Goal: Task Accomplishment & Management: Manage account settings

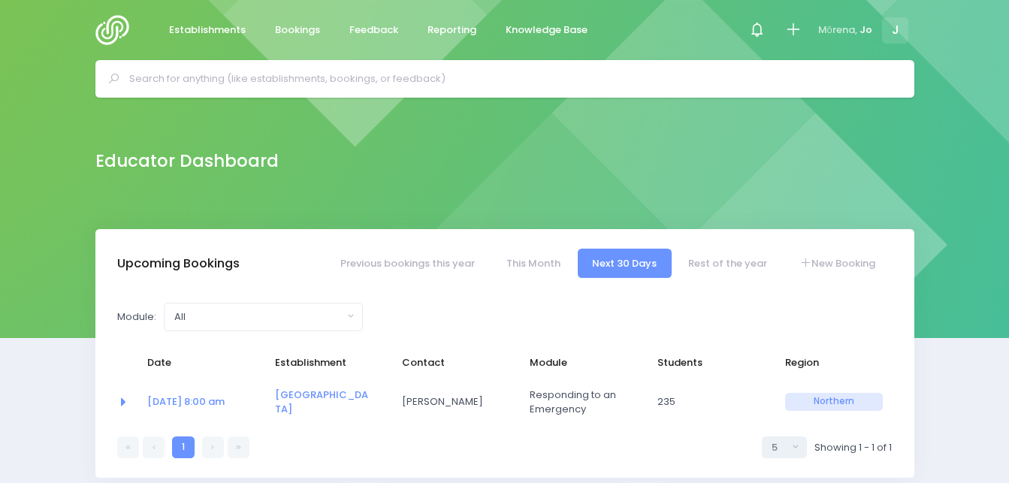
select select "5"
click at [758, 32] on icon at bounding box center [760, 29] width 17 height 17
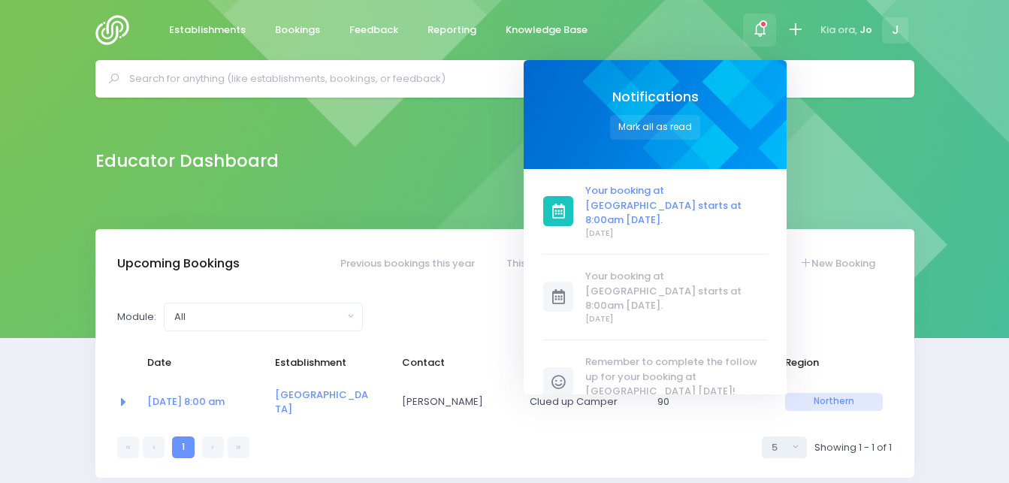
click at [637, 207] on span "Your booking at [GEOGRAPHIC_DATA] starts at 8:00am [DATE]." at bounding box center [677, 205] width 182 height 44
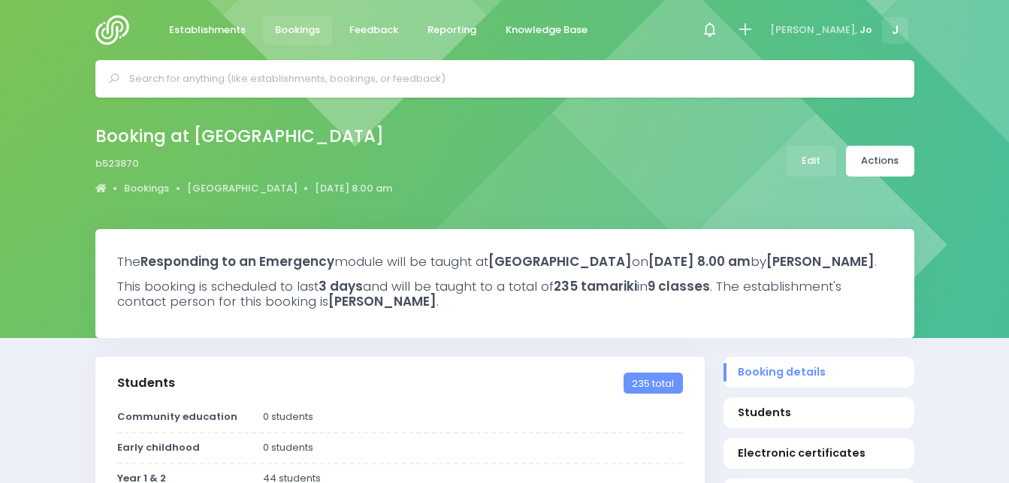
select select "5"
click at [808, 158] on link "Edit" at bounding box center [812, 161] width 50 height 31
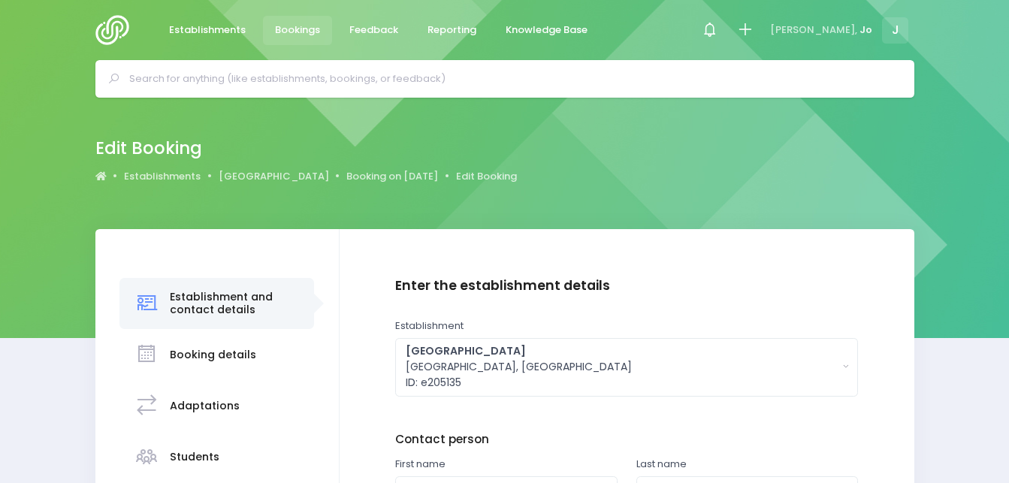
scroll to position [201, 0]
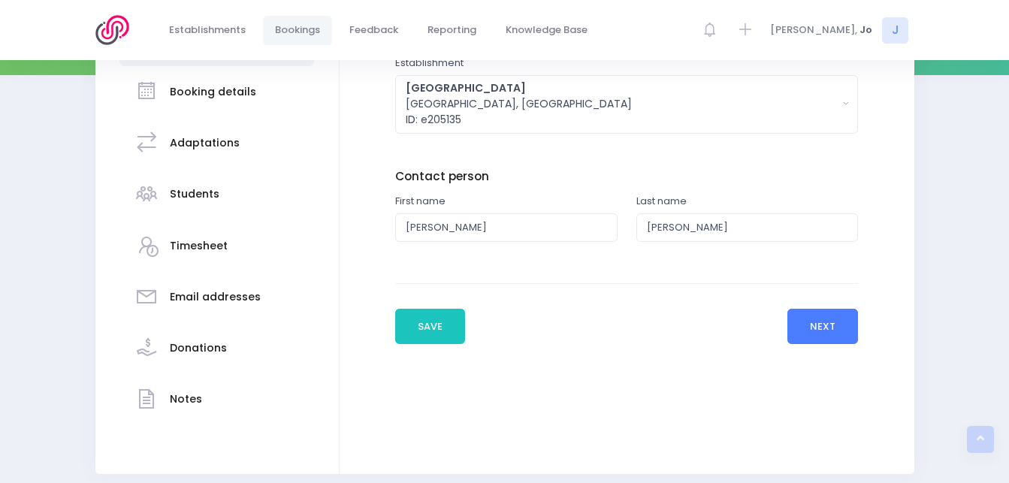
click at [815, 322] on button "Next" at bounding box center [823, 327] width 71 height 36
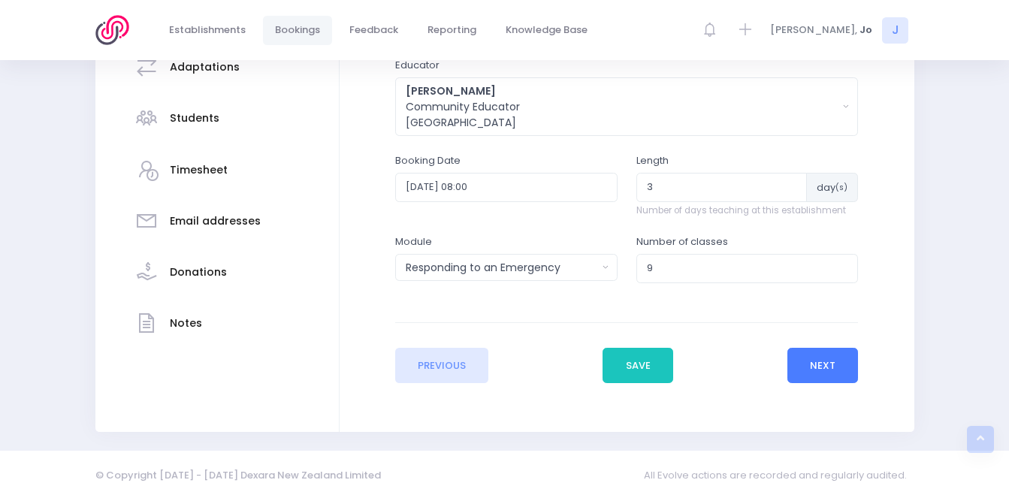
scroll to position [351, 0]
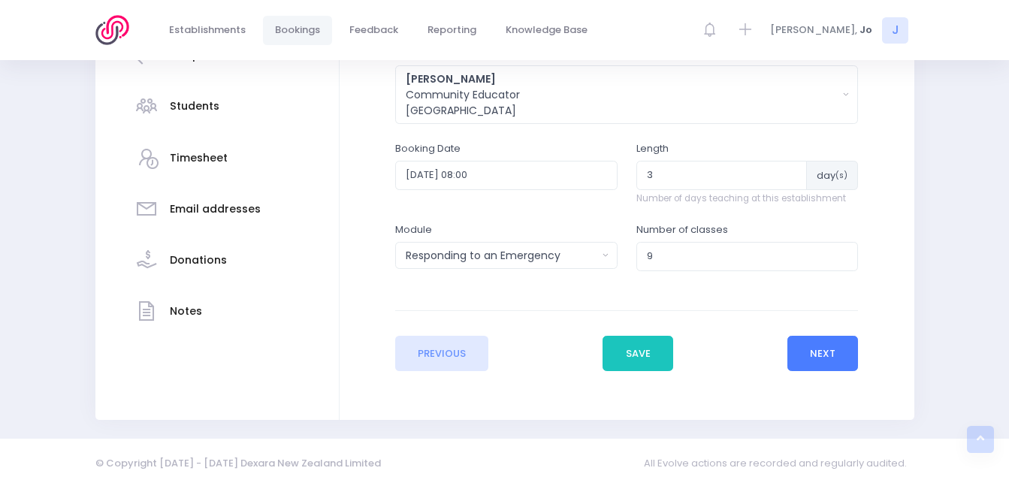
click at [829, 362] on button "Next" at bounding box center [823, 354] width 71 height 36
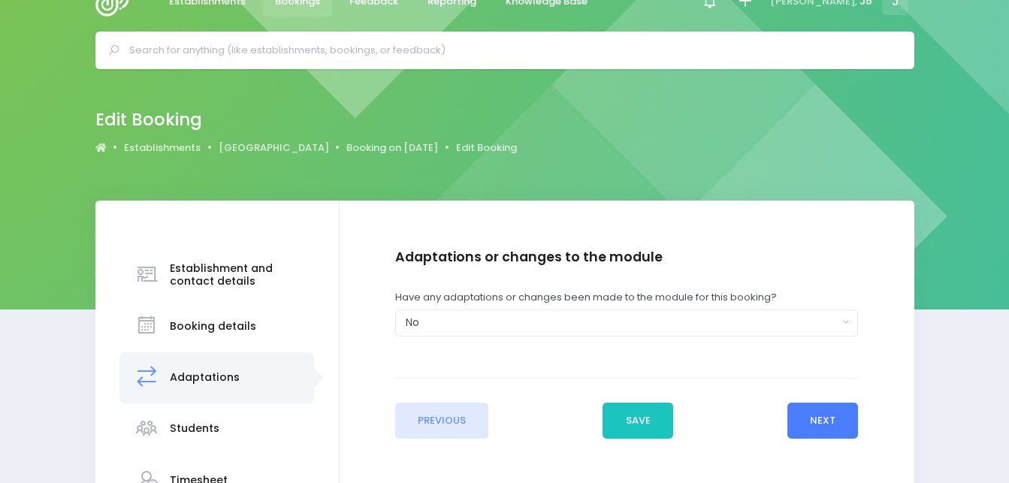
scroll to position [0, 0]
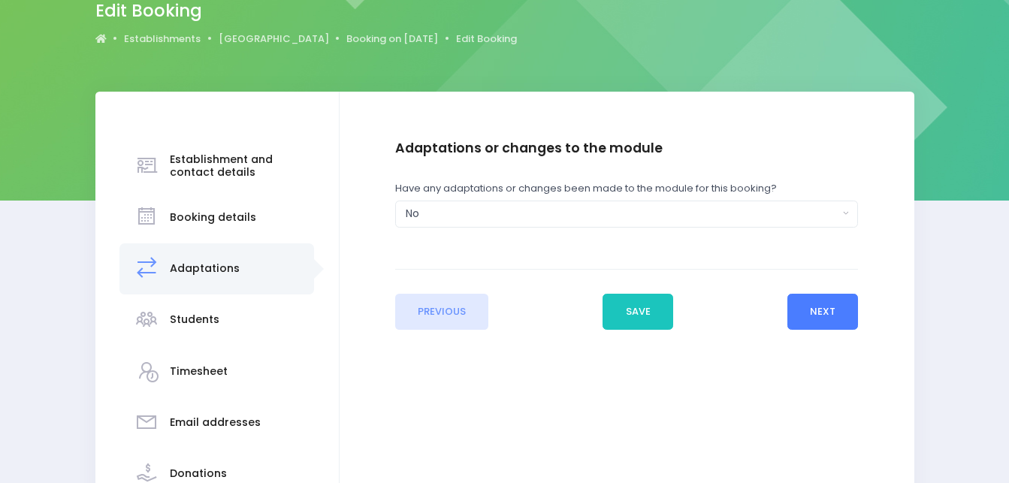
click at [820, 314] on button "Next" at bounding box center [823, 312] width 71 height 36
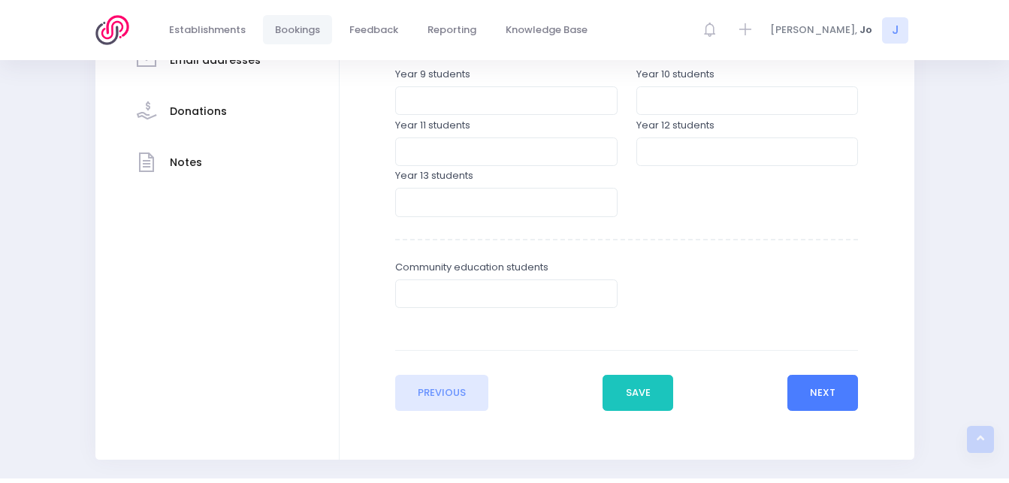
scroll to position [501, 0]
click at [830, 392] on button "Next" at bounding box center [823, 392] width 71 height 36
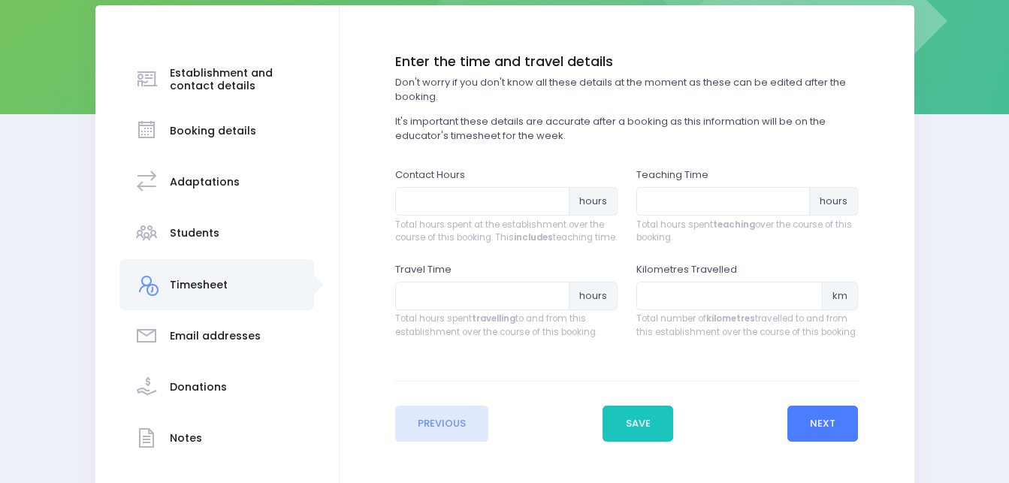
scroll to position [225, 0]
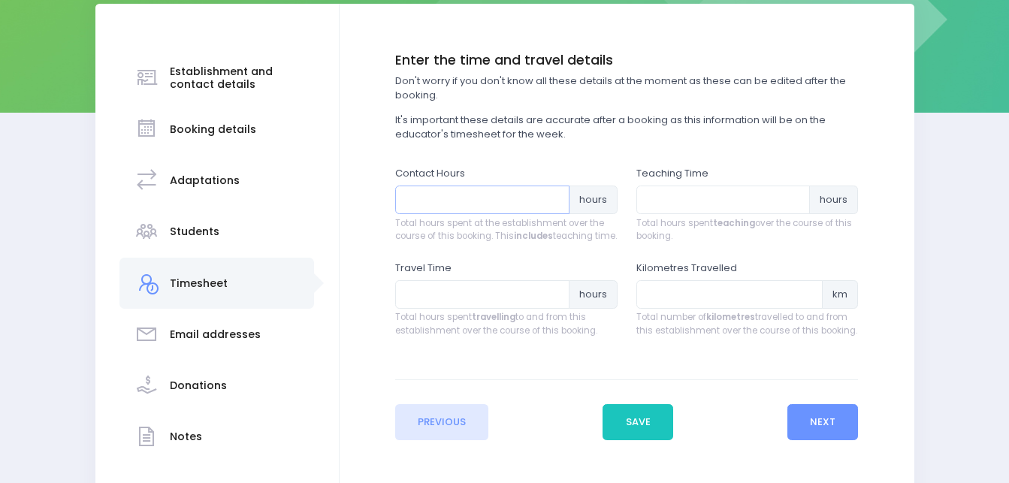
click at [441, 201] on input "number" at bounding box center [482, 200] width 174 height 29
click at [665, 197] on input "number" at bounding box center [724, 200] width 174 height 29
click at [425, 198] on input "13" at bounding box center [482, 200] width 174 height 29
type input "15"
click at [682, 195] on input "number" at bounding box center [724, 200] width 174 height 29
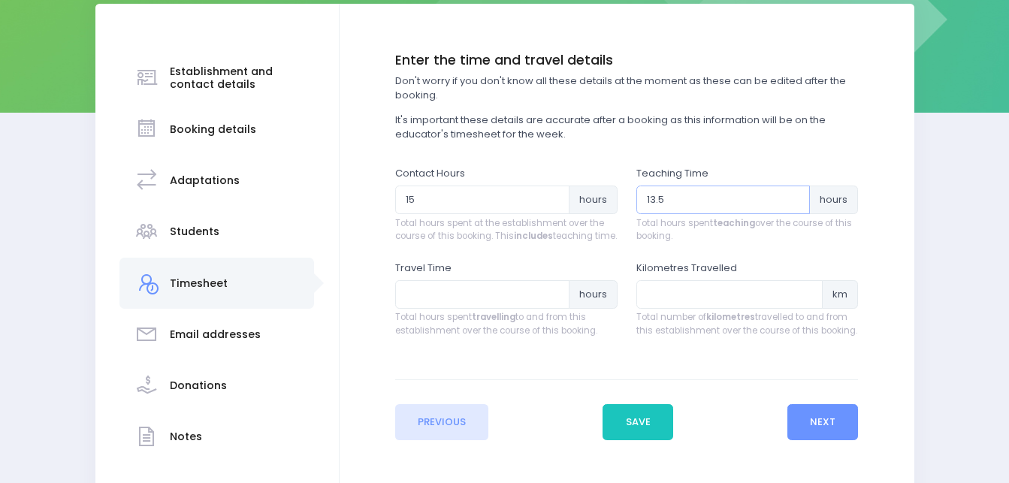
type input "13.5"
click at [441, 306] on input "number" at bounding box center [482, 294] width 174 height 29
type input "6"
click at [846, 434] on button "Next" at bounding box center [823, 422] width 71 height 36
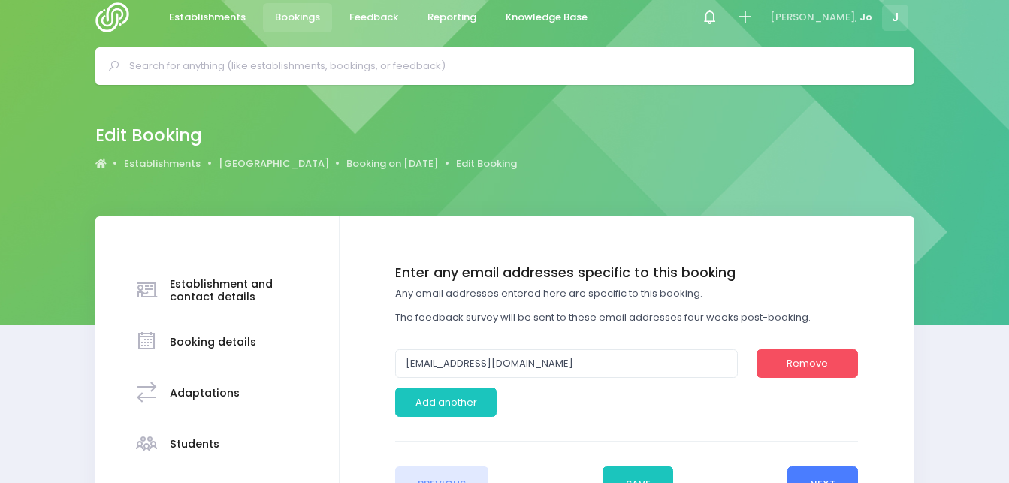
scroll to position [0, 0]
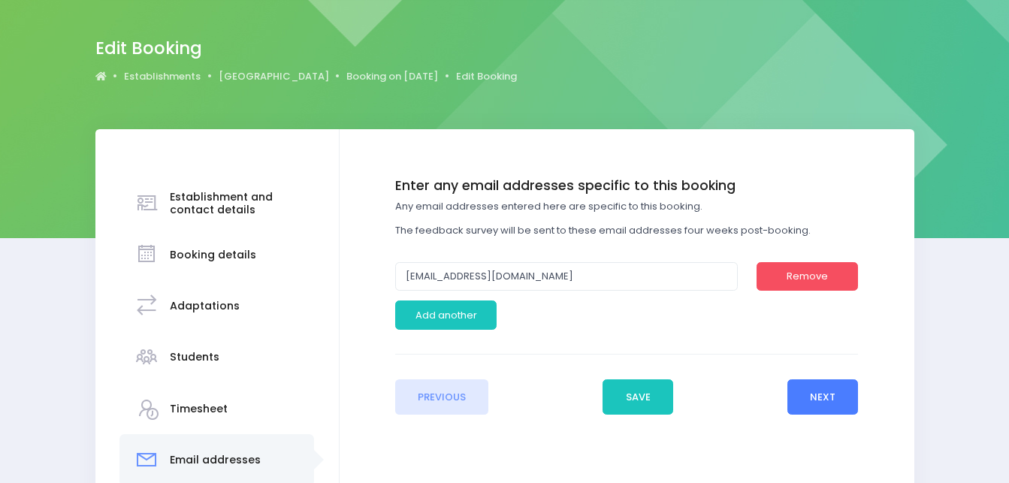
click at [830, 406] on button "Next" at bounding box center [823, 398] width 71 height 36
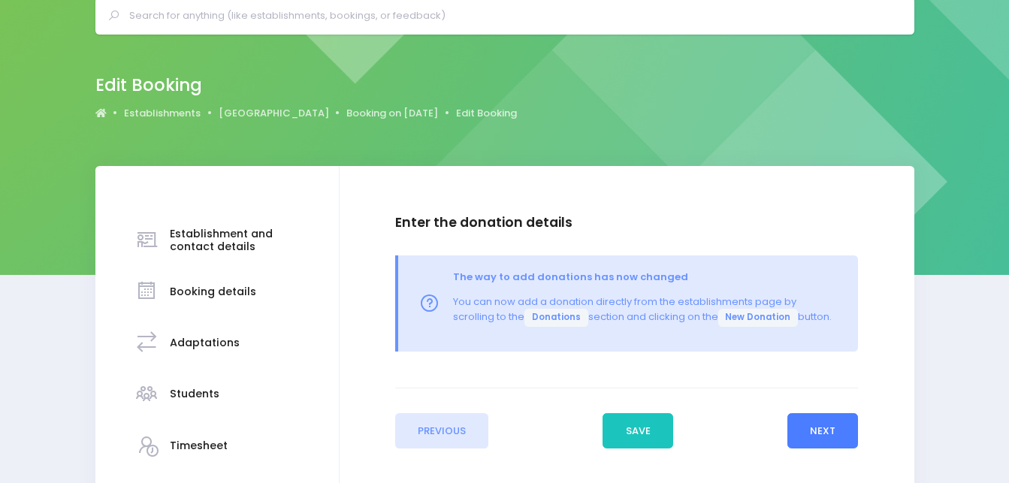
click at [823, 429] on button "Next" at bounding box center [823, 431] width 71 height 36
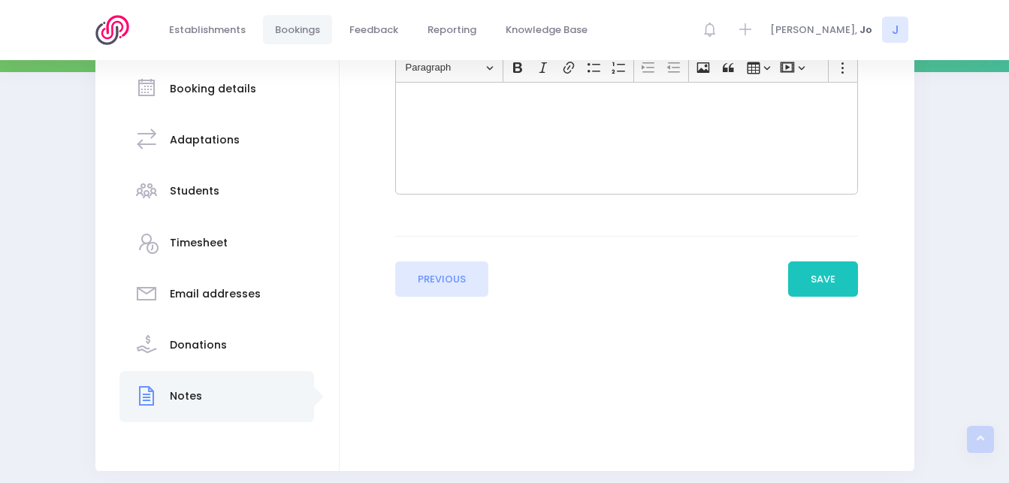
scroll to position [272, 0]
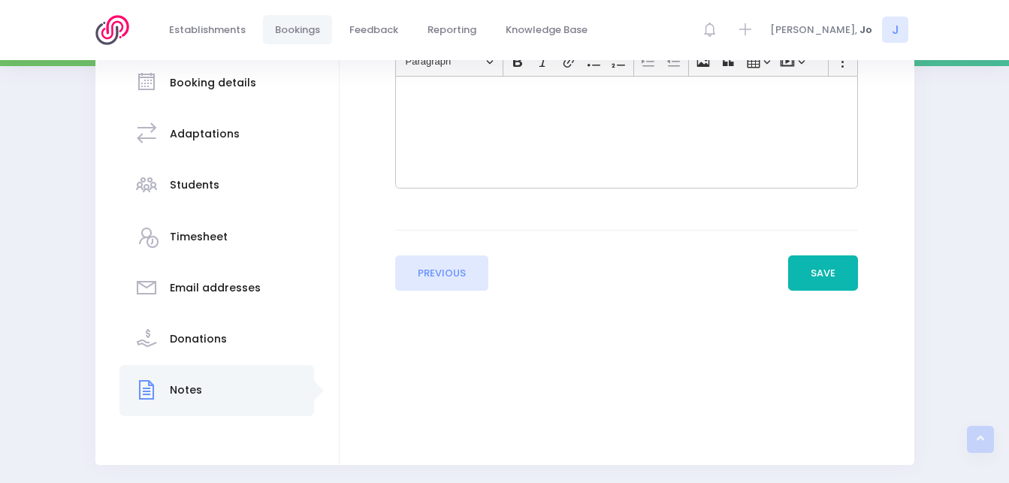
click at [825, 274] on button "Save" at bounding box center [823, 274] width 71 height 36
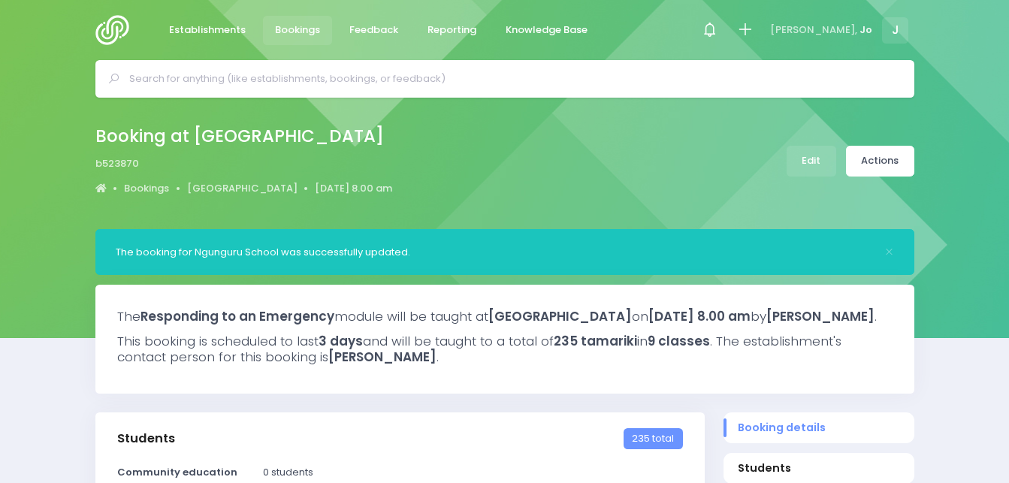
select select "5"
click at [126, 30] on img at bounding box center [116, 30] width 43 height 30
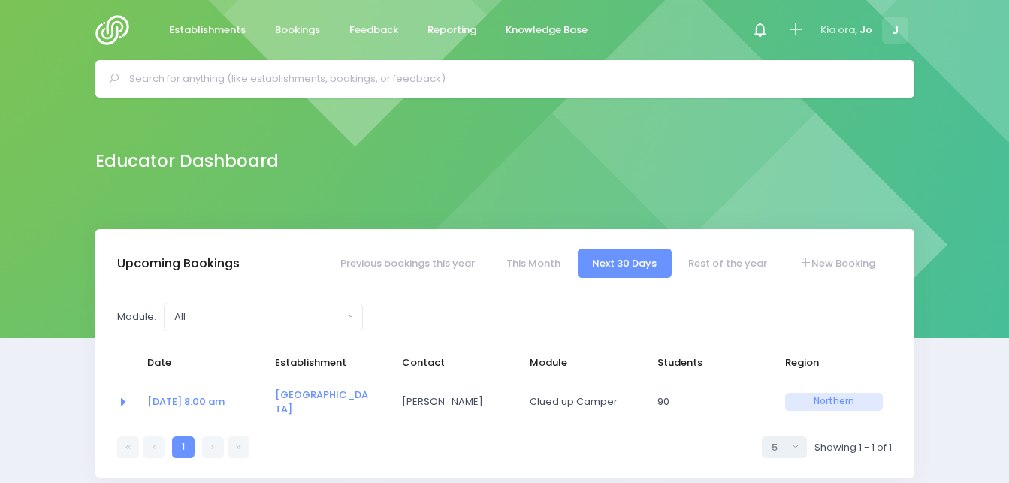
select select "5"
click at [755, 32] on icon at bounding box center [760, 29] width 17 height 17
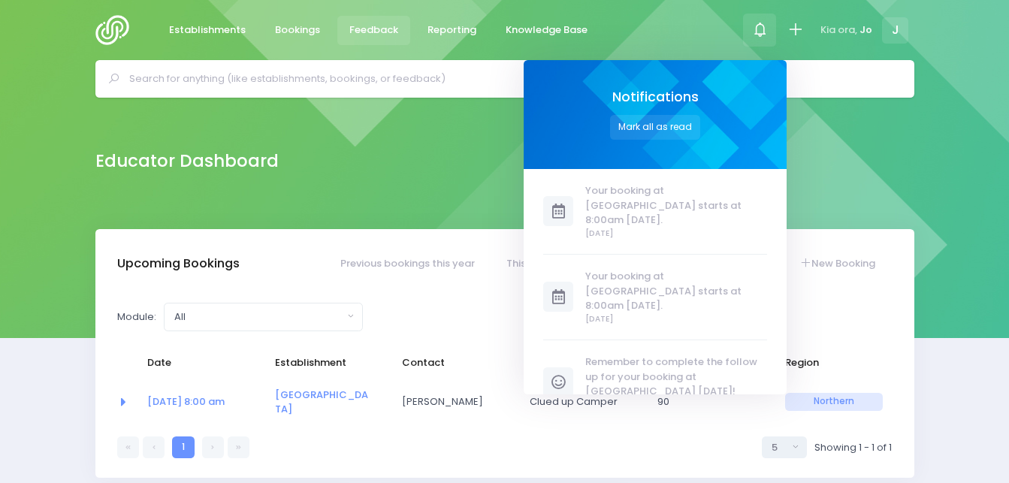
click at [383, 34] on span "Feedback" at bounding box center [373, 30] width 49 height 15
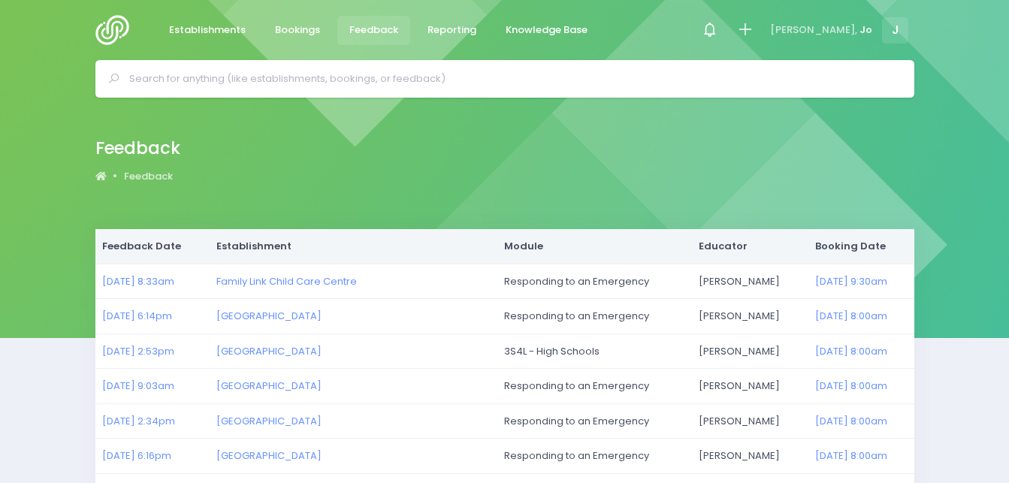
click at [104, 25] on img at bounding box center [116, 30] width 43 height 30
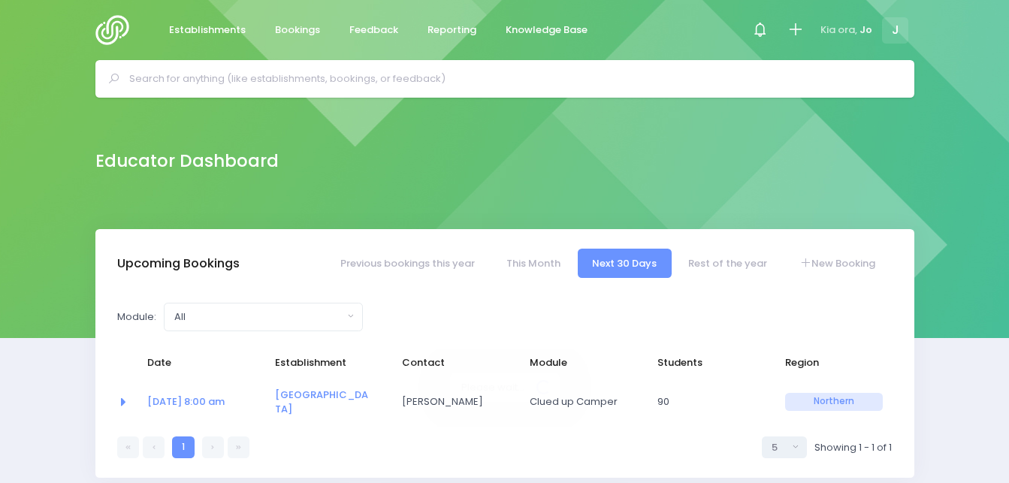
select select "5"
